Goal: Task Accomplishment & Management: Manage account settings

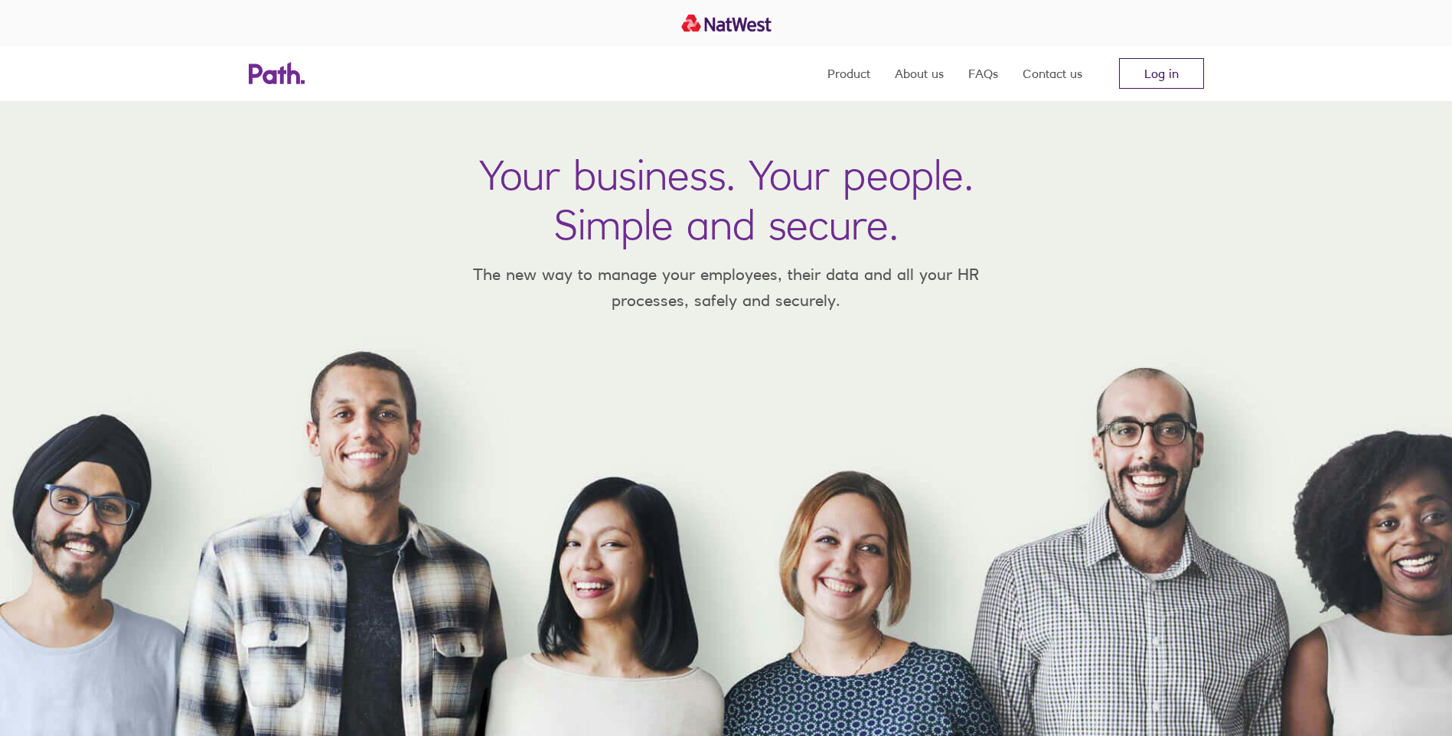
click at [1173, 70] on link "Log in" at bounding box center [1161, 73] width 85 height 31
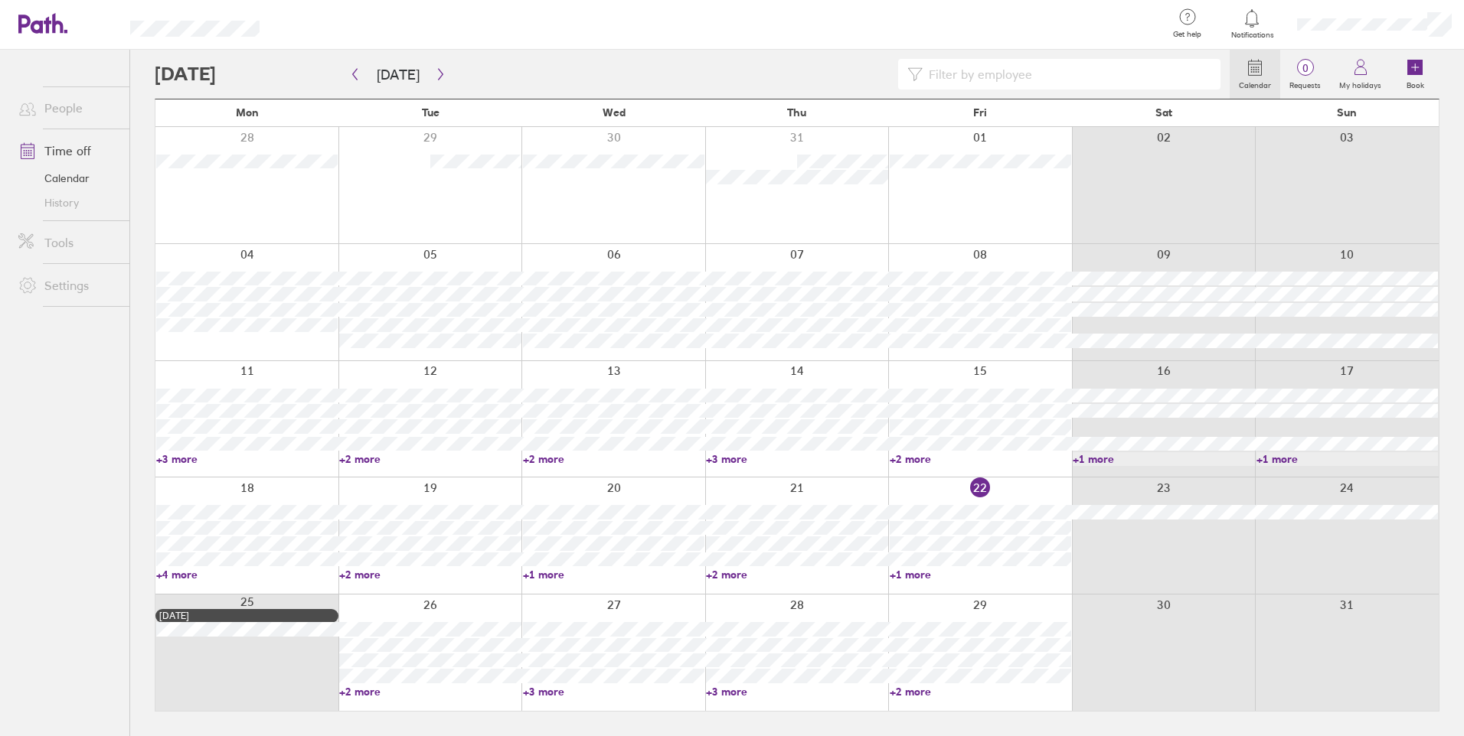
click at [349, 690] on link "+2 more" at bounding box center [429, 692] width 181 height 14
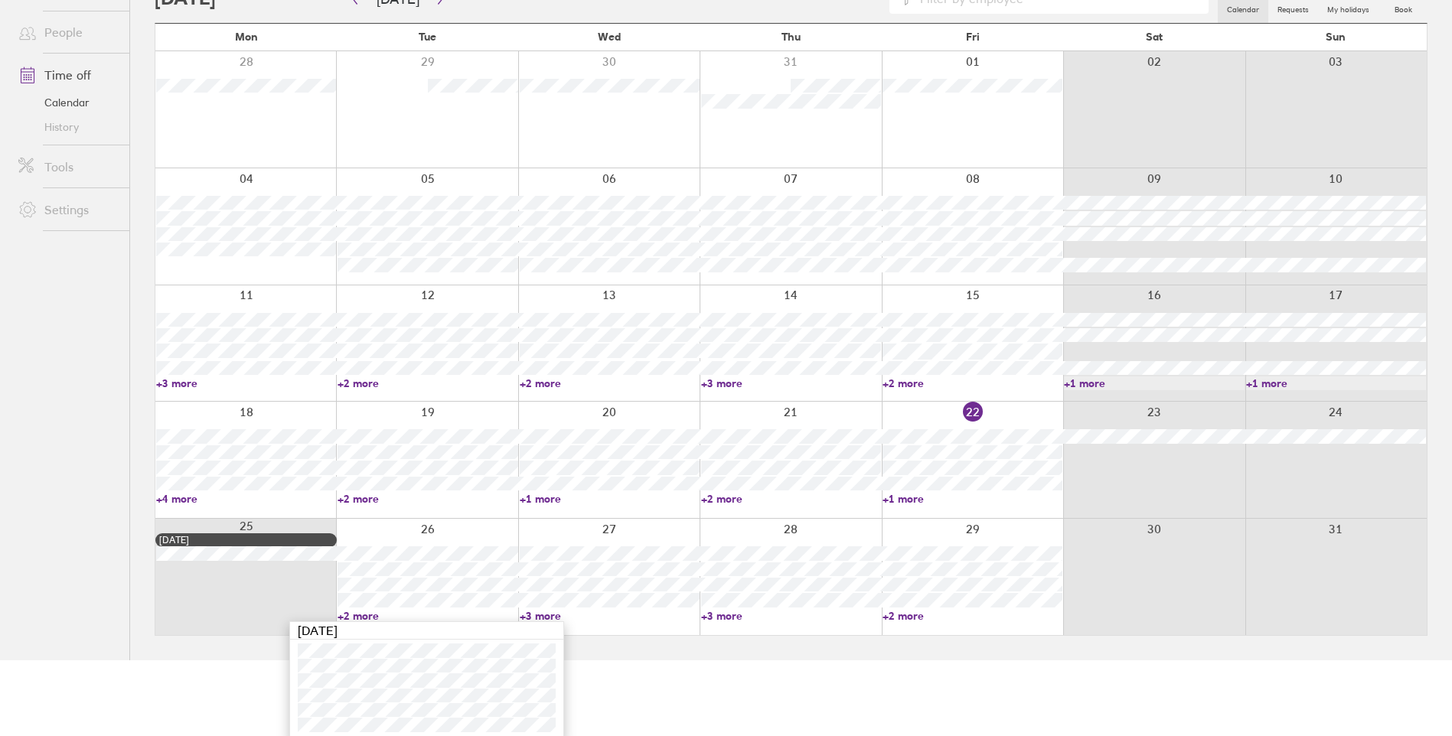
scroll to position [80, 0]
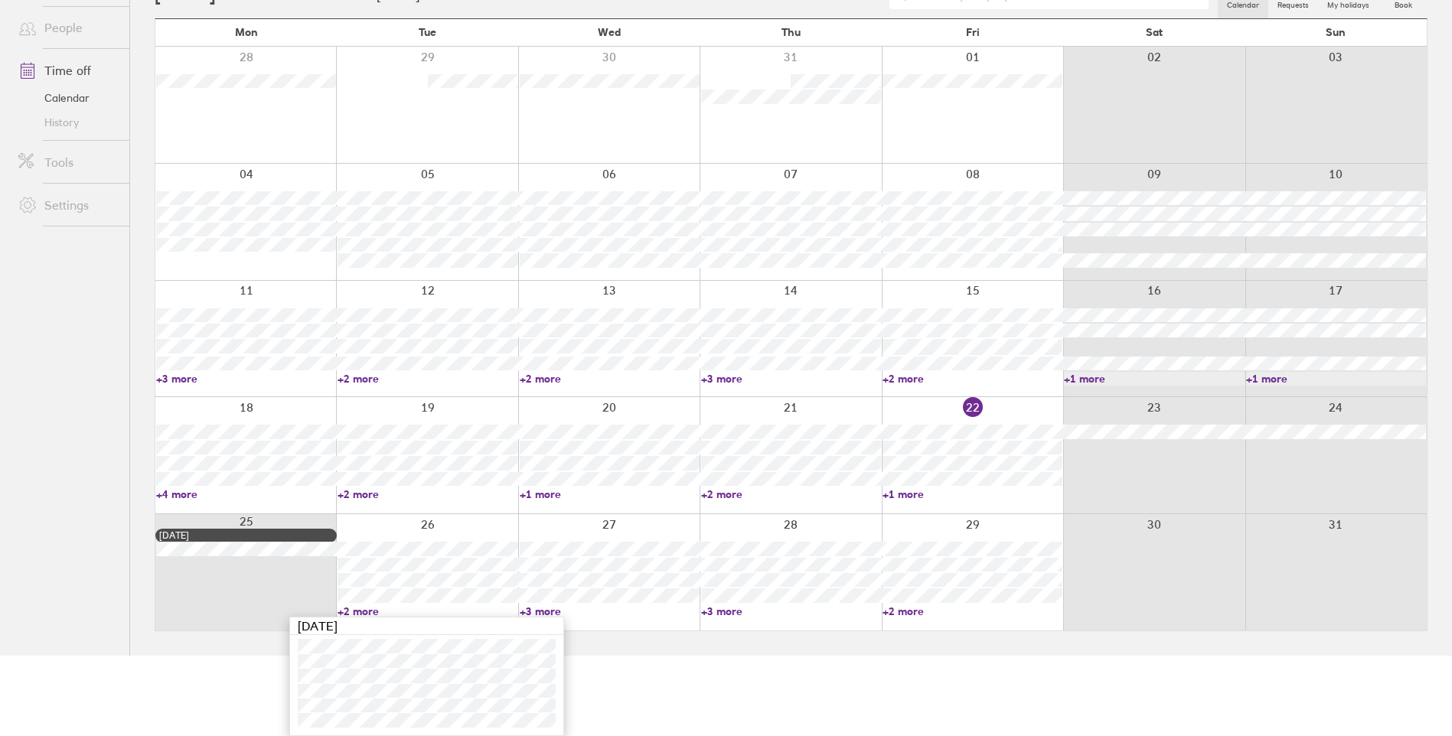
click at [648, 656] on html "Get help FAQs Contact us Notifications My profile Sign out People Time off Cale…" at bounding box center [726, 288] width 1452 height 736
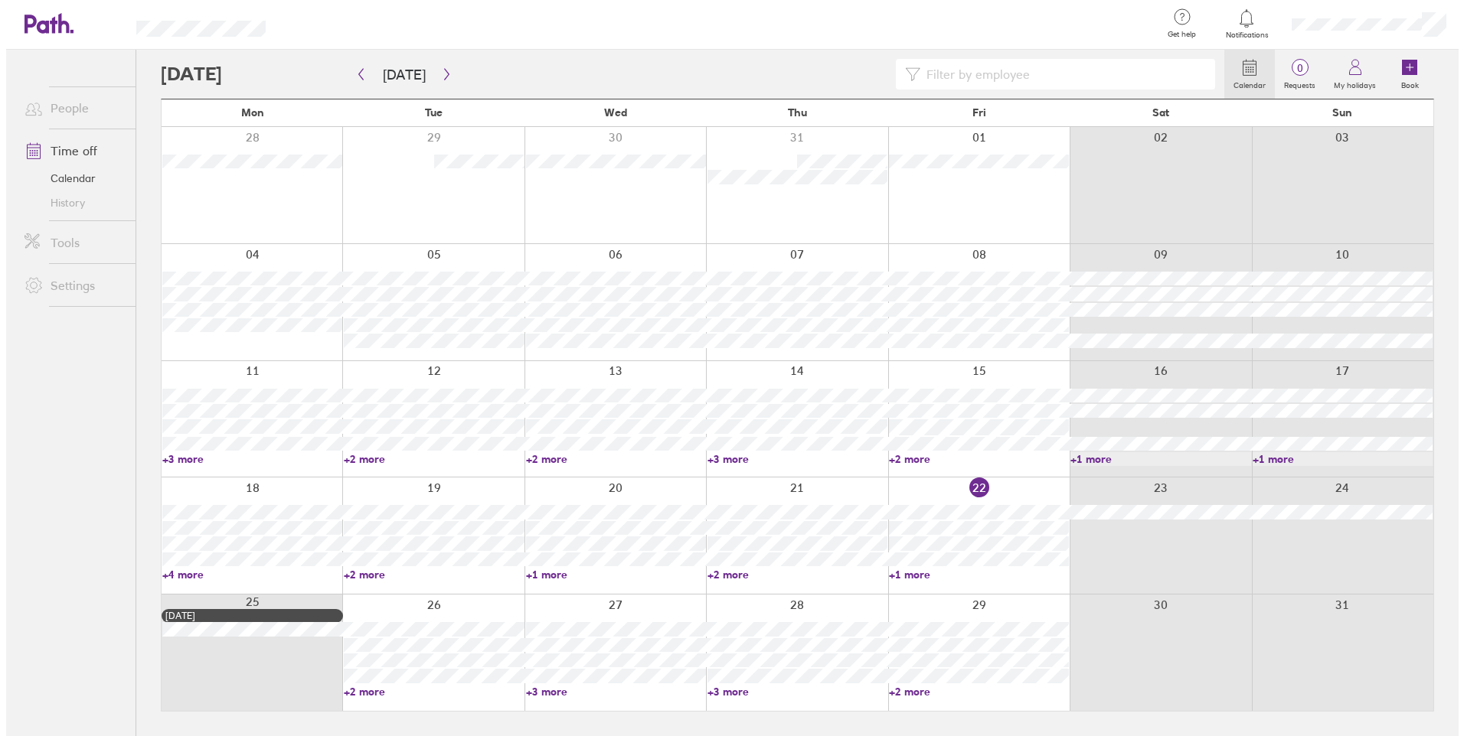
scroll to position [0, 0]
click at [1418, 69] on icon at bounding box center [1414, 67] width 15 height 15
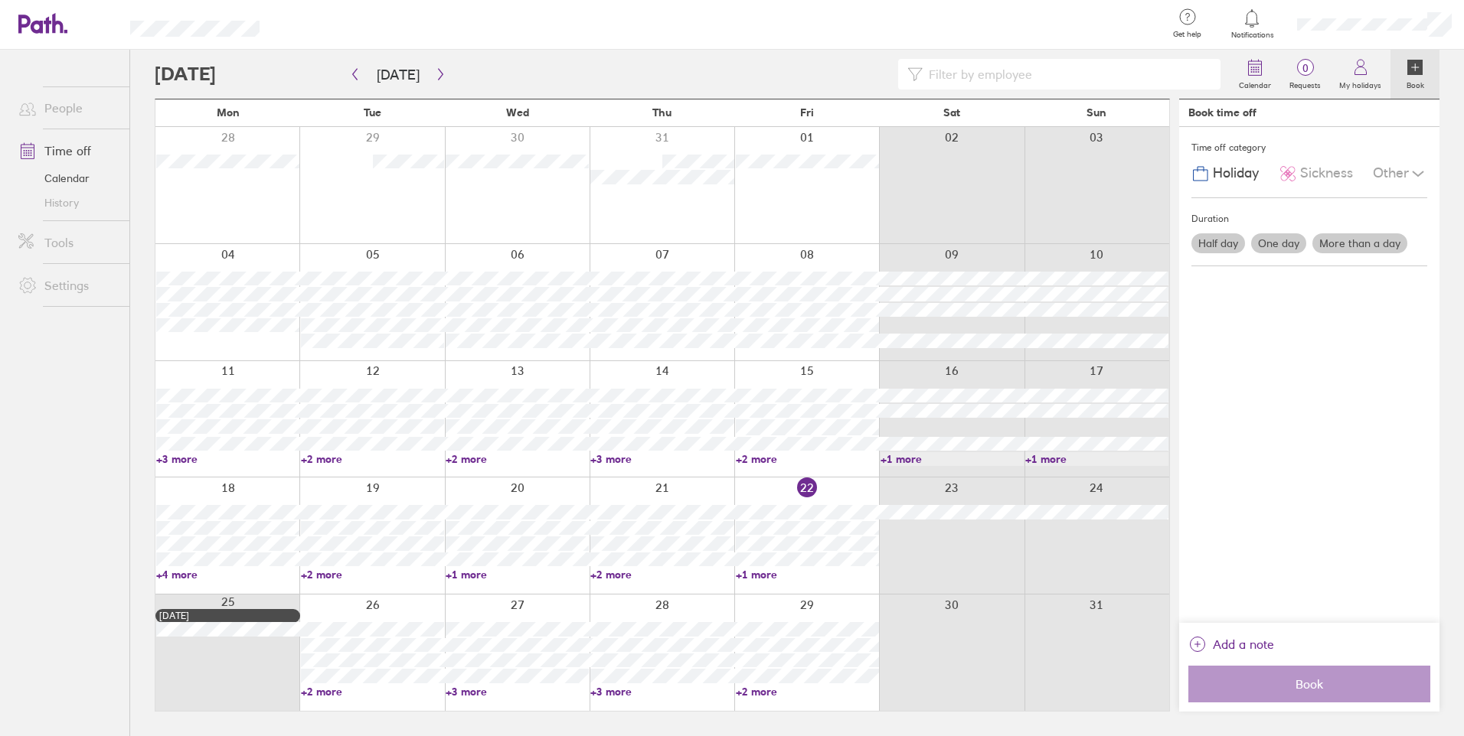
click at [1263, 239] on label "One day" at bounding box center [1278, 243] width 55 height 20
click at [0, 0] on input "One day" at bounding box center [0, 0] width 0 height 0
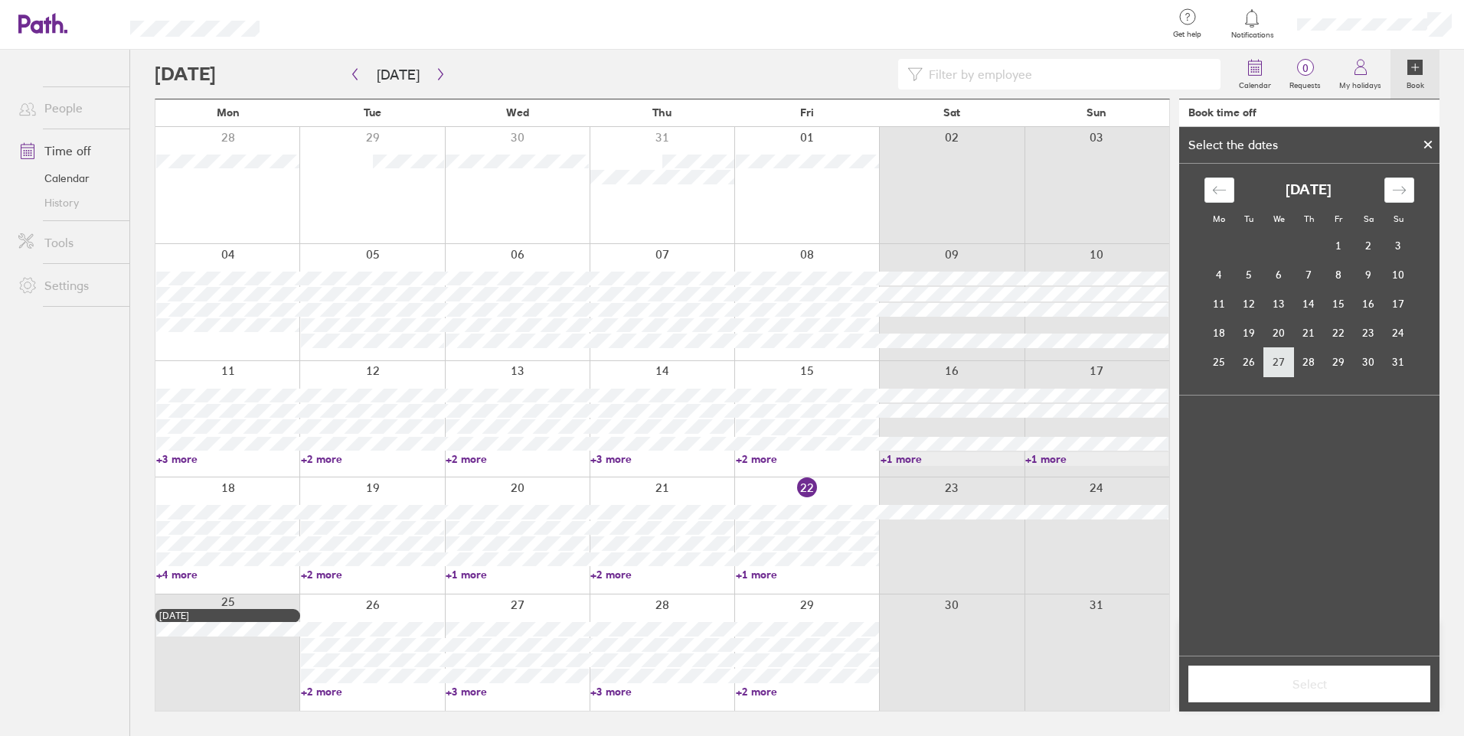
click at [1277, 359] on td "27" at bounding box center [1279, 362] width 30 height 29
click at [1219, 193] on icon "Move backward to switch to the previous month." at bounding box center [1219, 190] width 15 height 15
click at [1432, 142] on icon at bounding box center [1427, 144] width 11 height 9
click at [1432, 142] on div "Time off category Holiday Sickness Other Duration Half day One day More than a …" at bounding box center [1309, 375] width 260 height 496
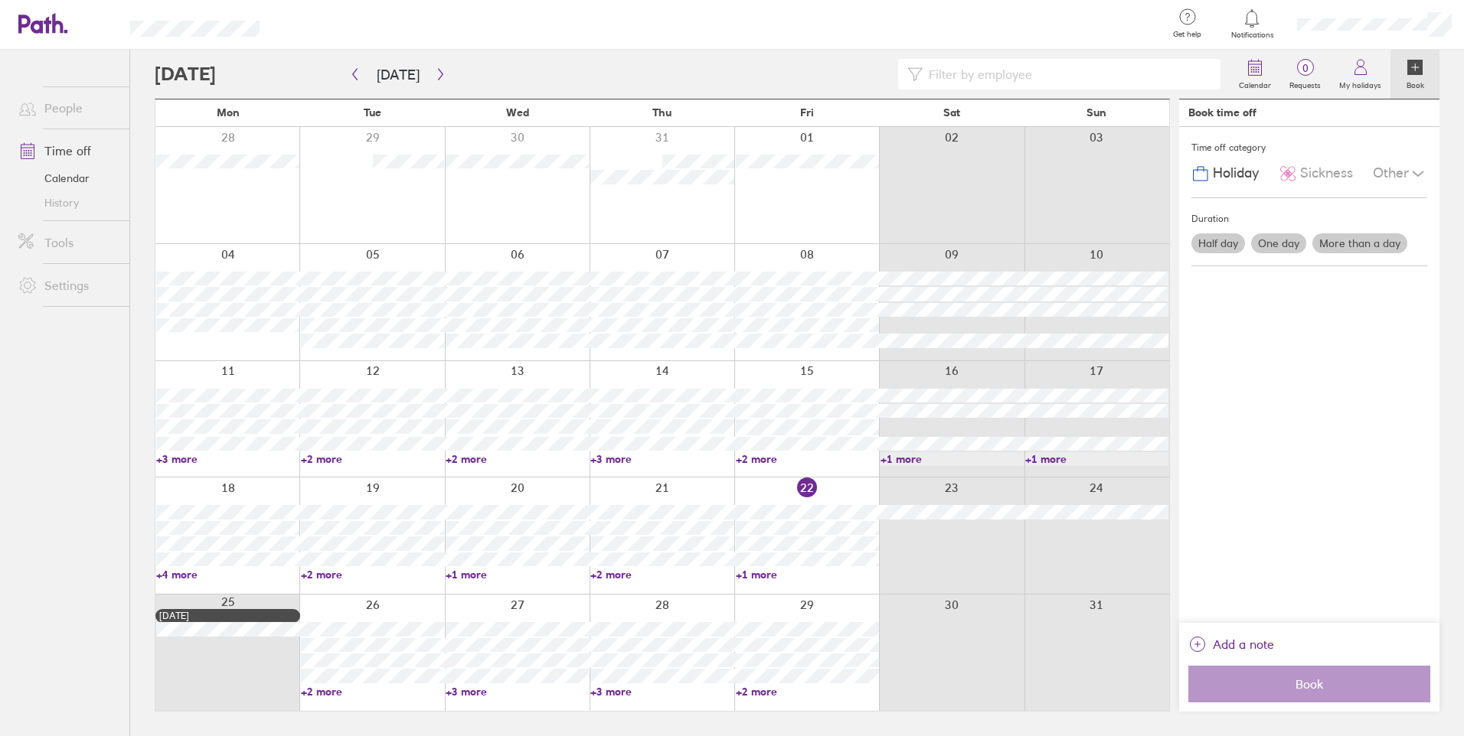
click at [1212, 245] on label "Half day" at bounding box center [1218, 243] width 54 height 20
click at [0, 0] on input "Half day" at bounding box center [0, 0] width 0 height 0
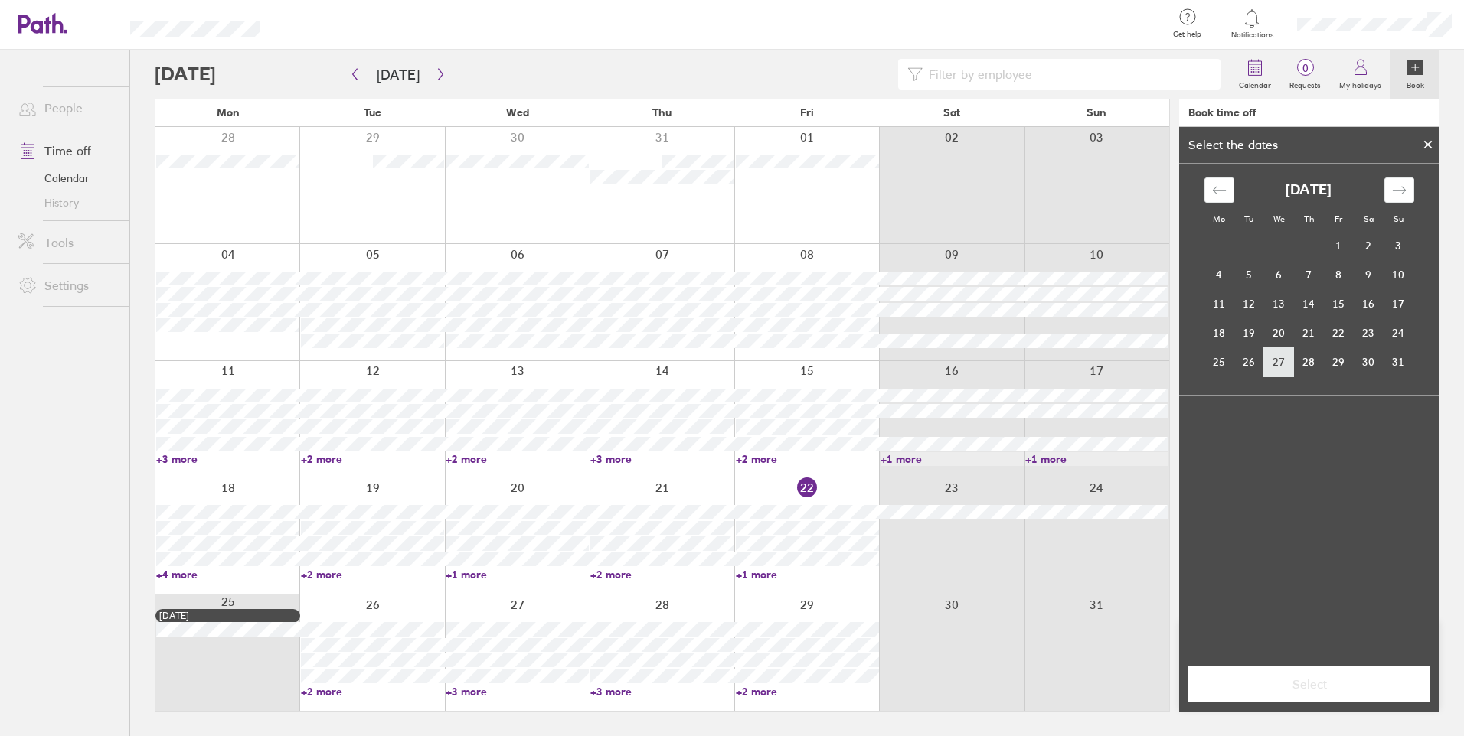
click at [1284, 367] on td "27" at bounding box center [1279, 362] width 30 height 29
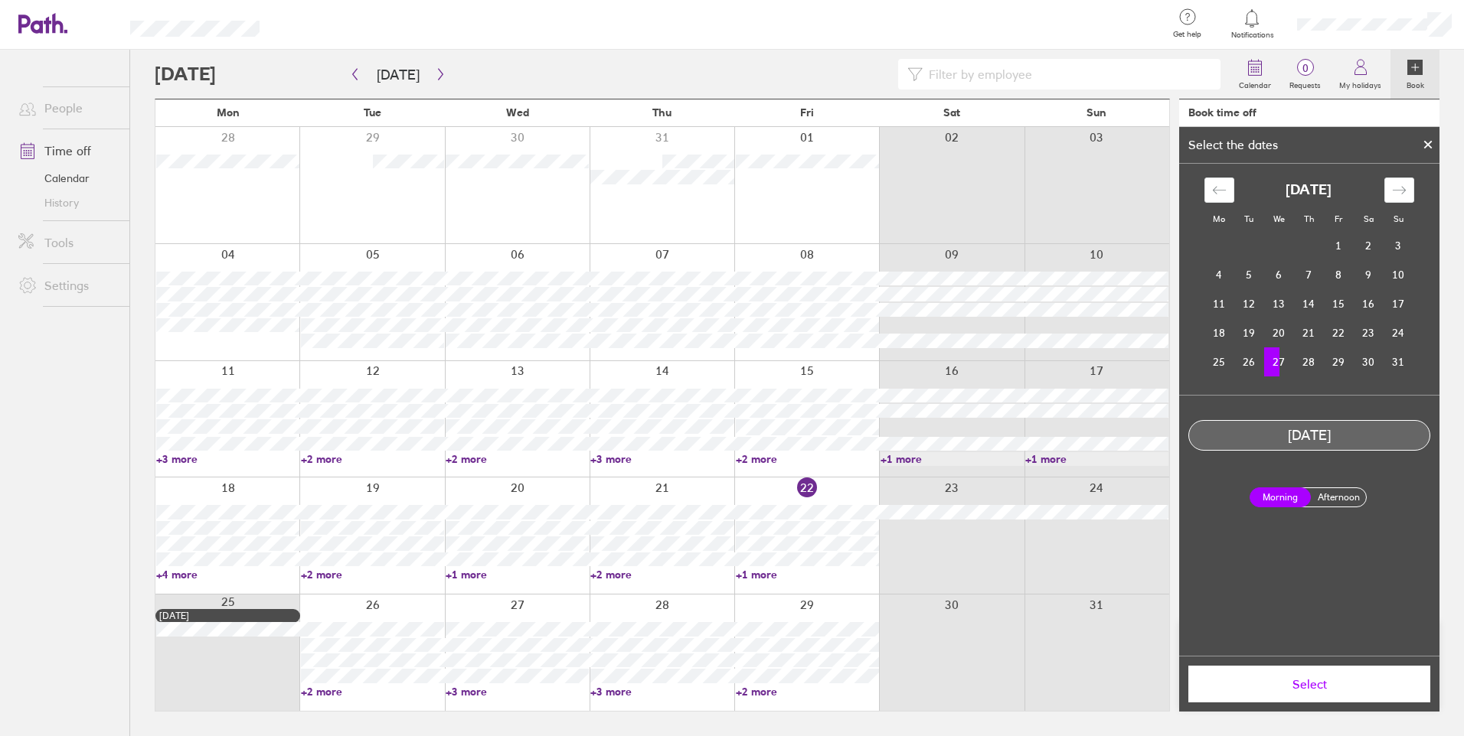
click at [1356, 498] on label "Afternoon" at bounding box center [1337, 497] width 61 height 18
click at [0, 0] on input "Afternoon" at bounding box center [0, 0] width 0 height 0
click at [1295, 686] on span "Select" at bounding box center [1309, 684] width 220 height 14
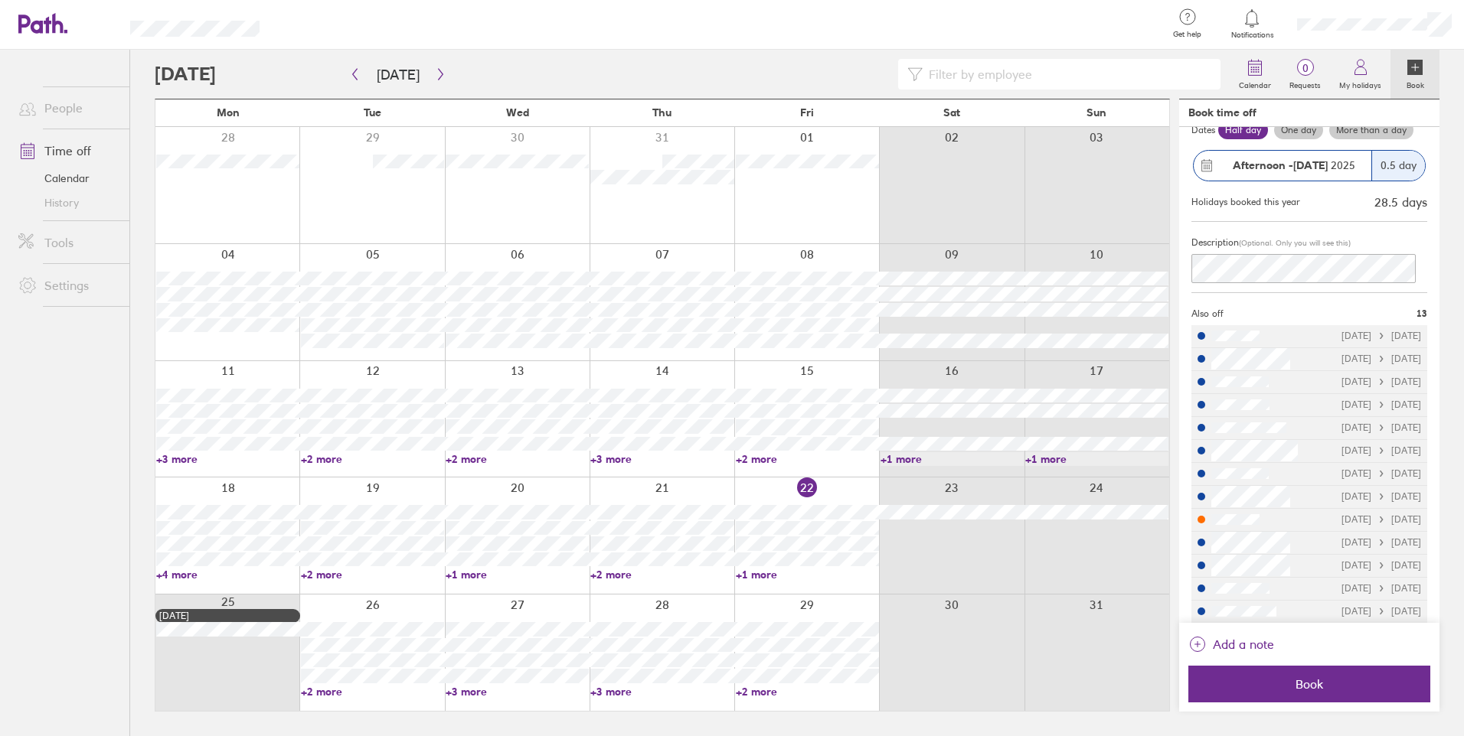
scroll to position [100, 0]
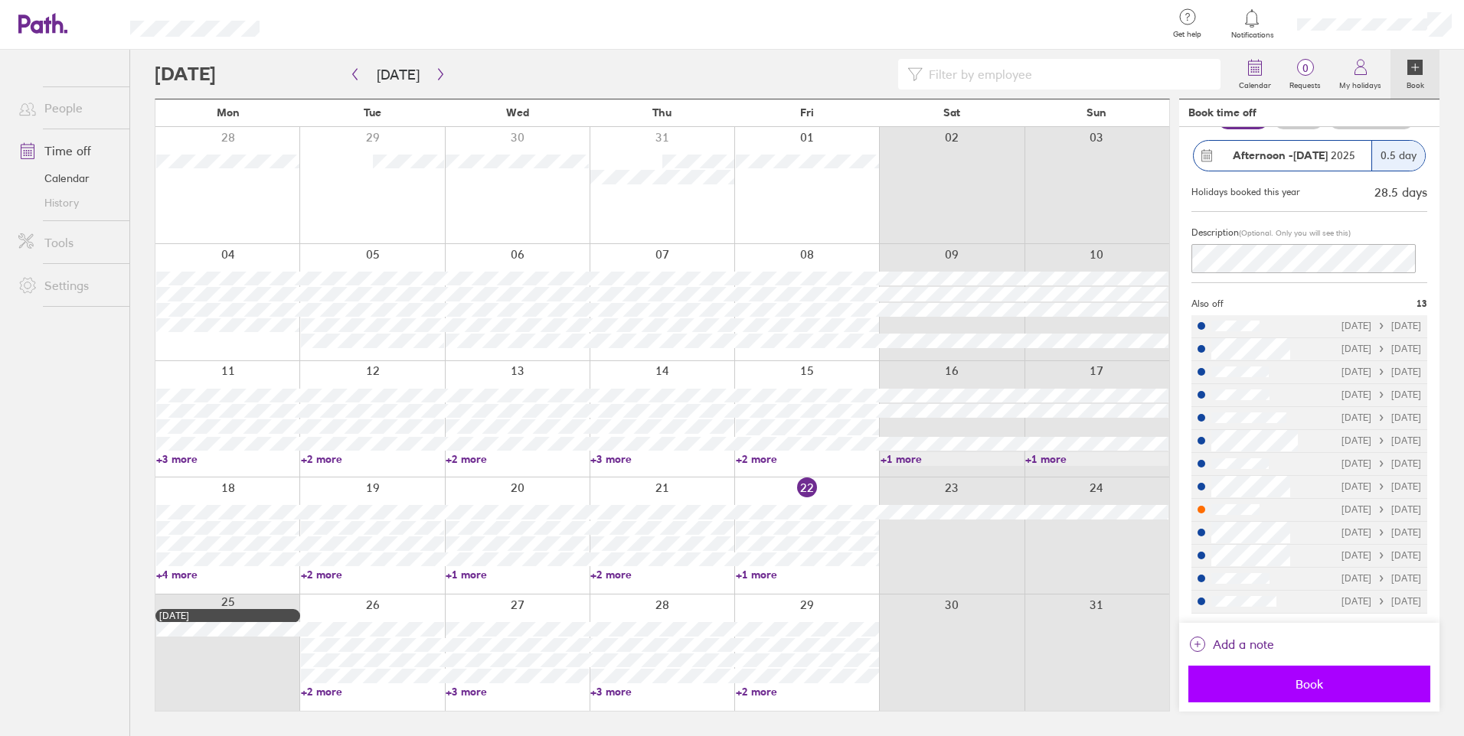
click at [1318, 684] on span "Book" at bounding box center [1309, 684] width 220 height 14
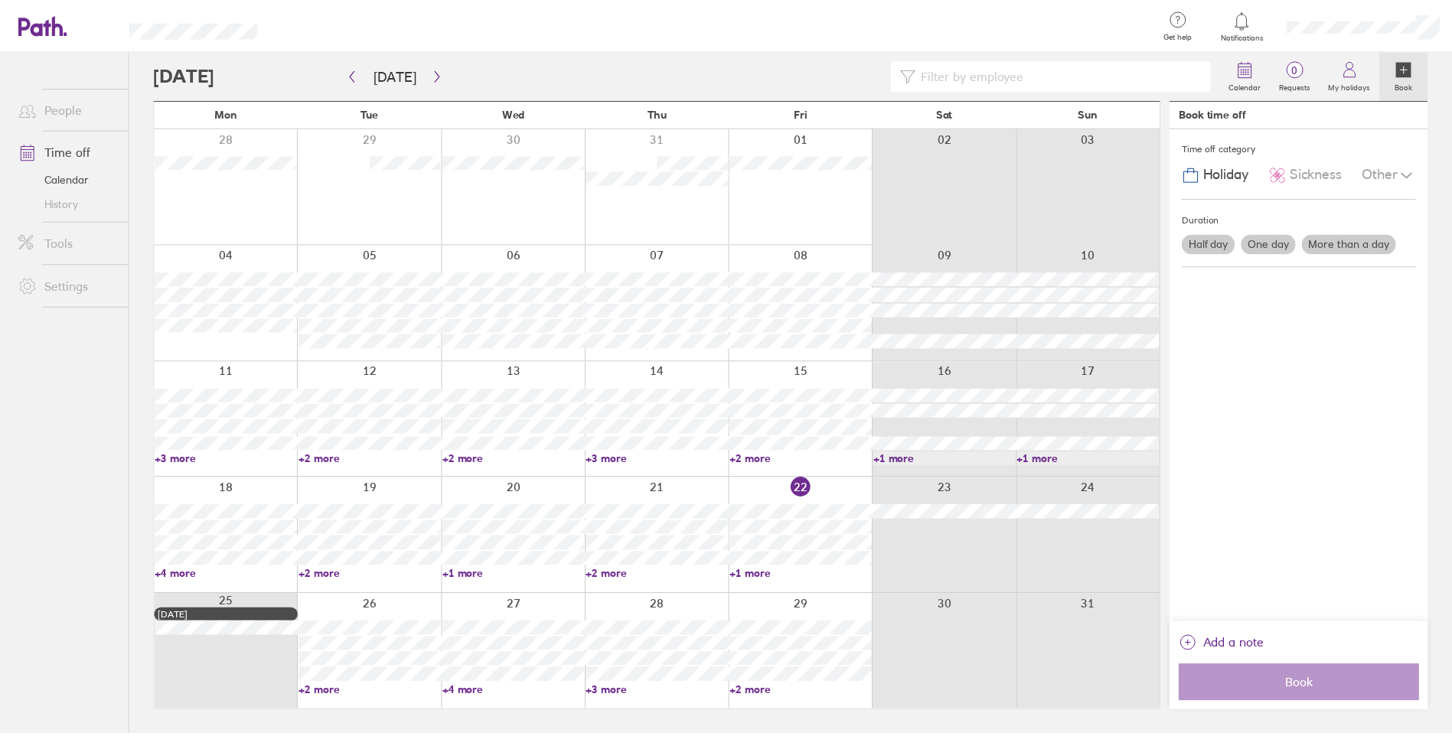
scroll to position [0, 0]
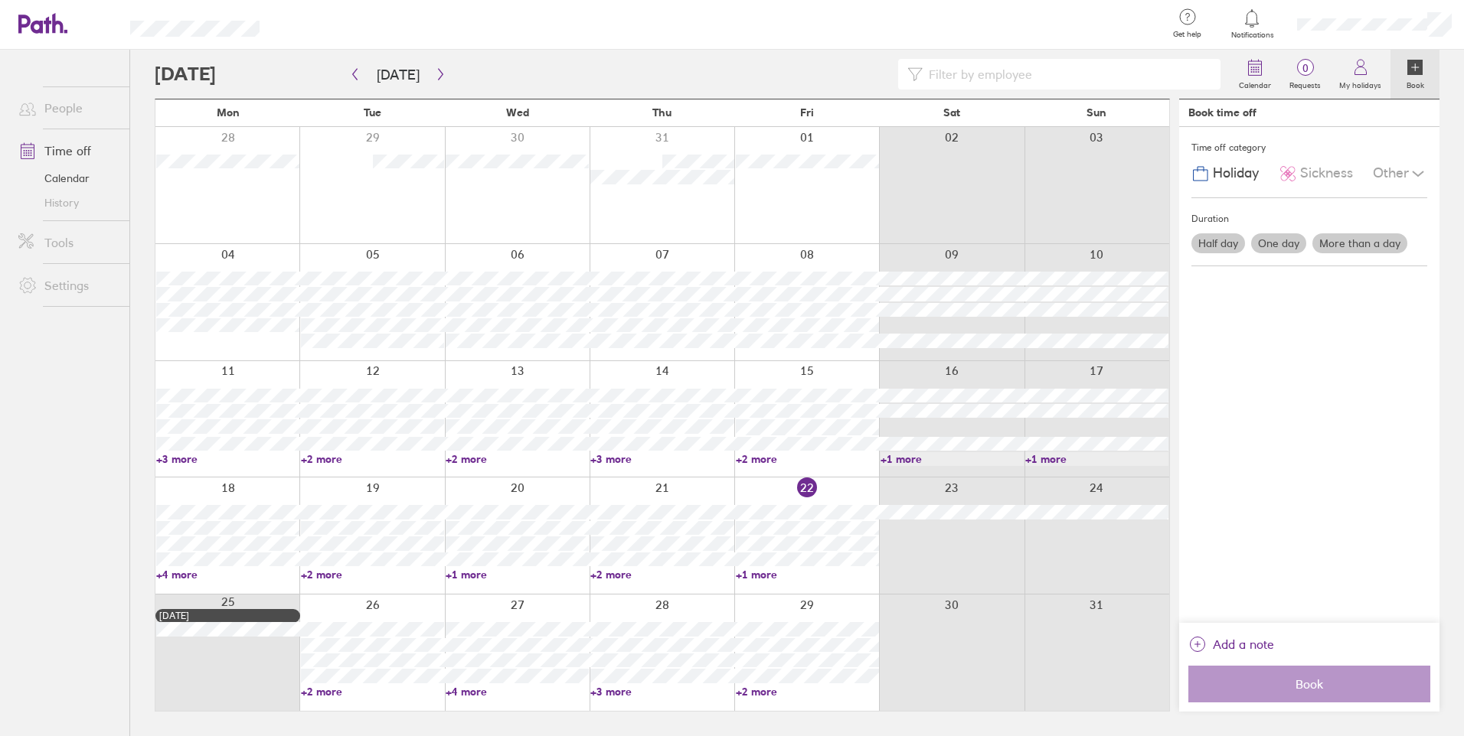
click at [478, 689] on link "+4 more" at bounding box center [516, 692] width 143 height 14
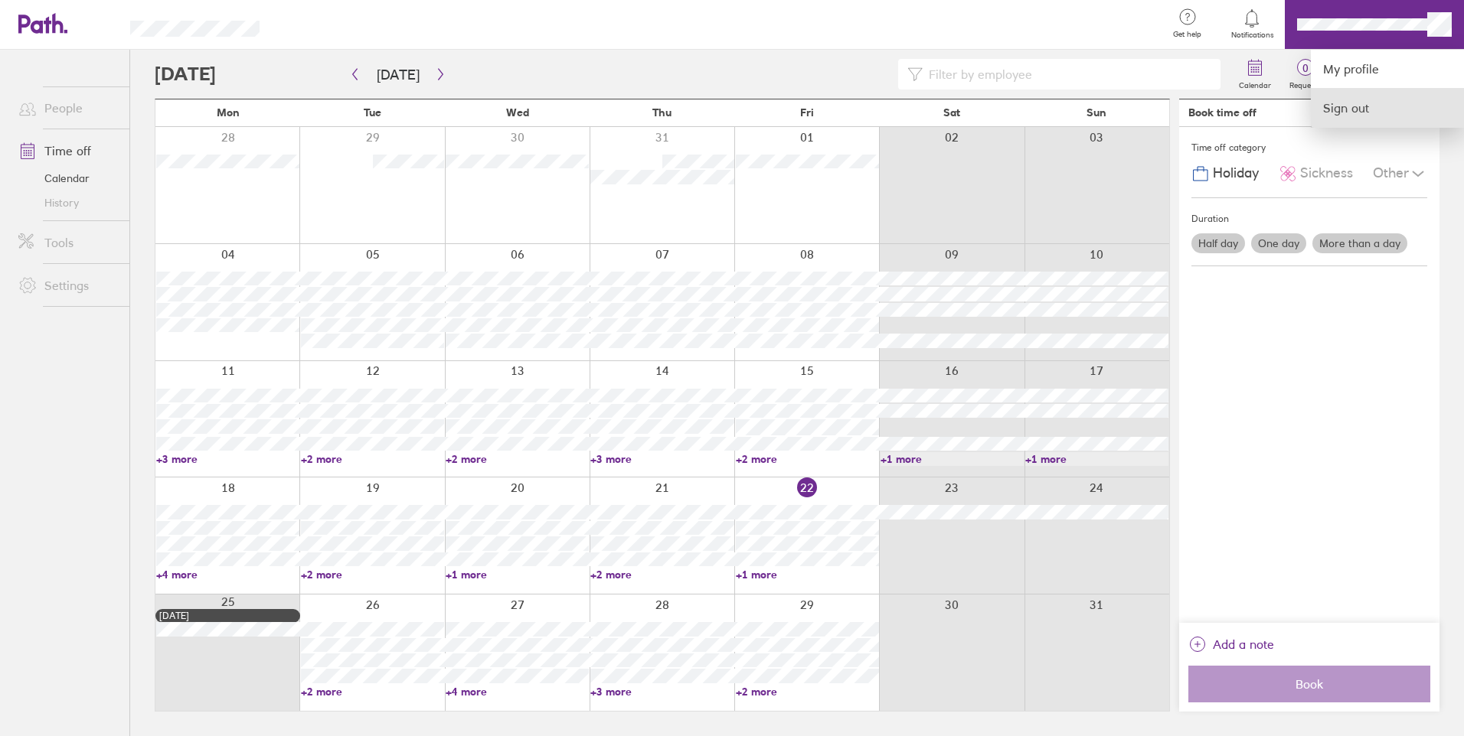
click at [1351, 96] on link "Sign out" at bounding box center [1386, 108] width 153 height 38
